Goal: Task Accomplishment & Management: Manage account settings

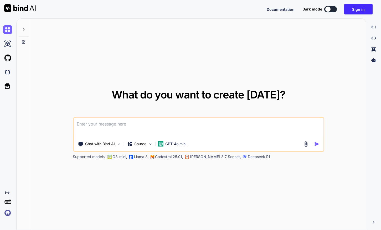
click at [10, 211] on img at bounding box center [7, 213] width 9 height 9
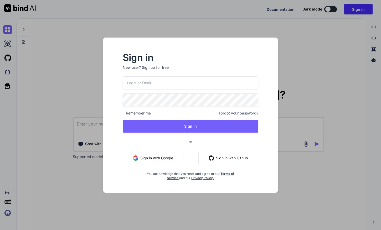
click at [80, 50] on div "Sign in New user? Sign up for free Remember me Forgot your password? Sign In or…" at bounding box center [190, 115] width 381 height 230
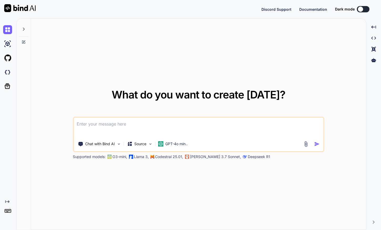
type textarea "x"
click at [8, 213] on img at bounding box center [7, 213] width 9 height 9
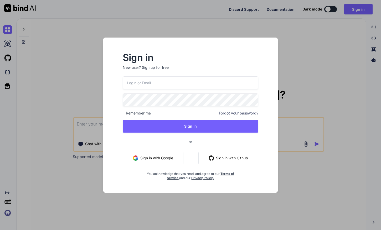
paste input "[EMAIL_ADDRESS][DOMAIN_NAME]"
type input "[EMAIL_ADDRESS][DOMAIN_NAME]"
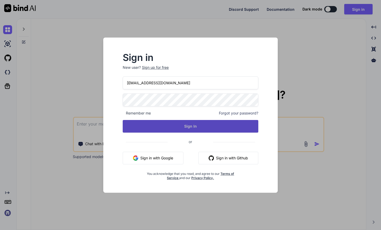
click at [188, 129] on button "Sign In" at bounding box center [191, 126] width 136 height 13
